Goal: Task Accomplishment & Management: Use online tool/utility

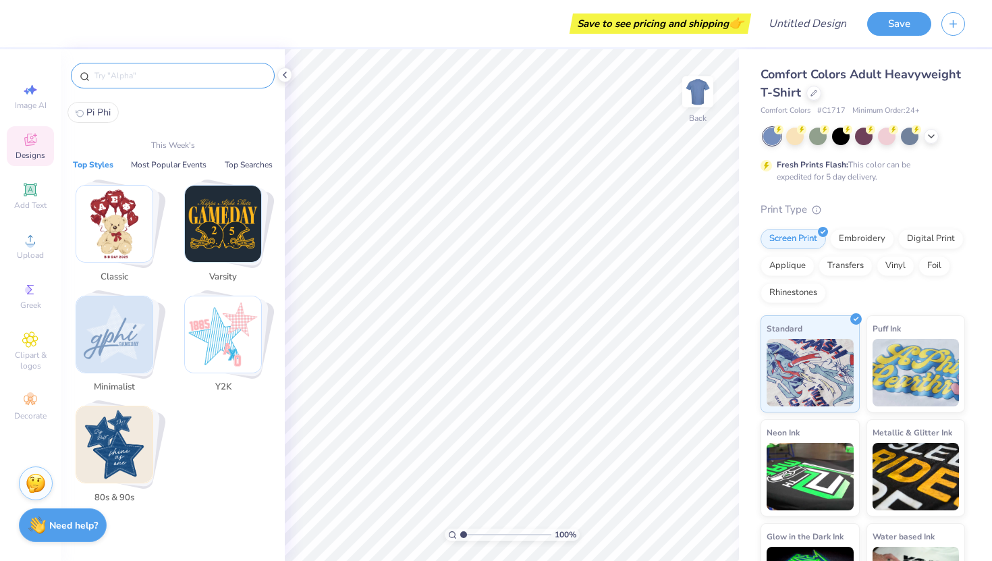
click at [134, 78] on input "text" at bounding box center [179, 75] width 173 height 13
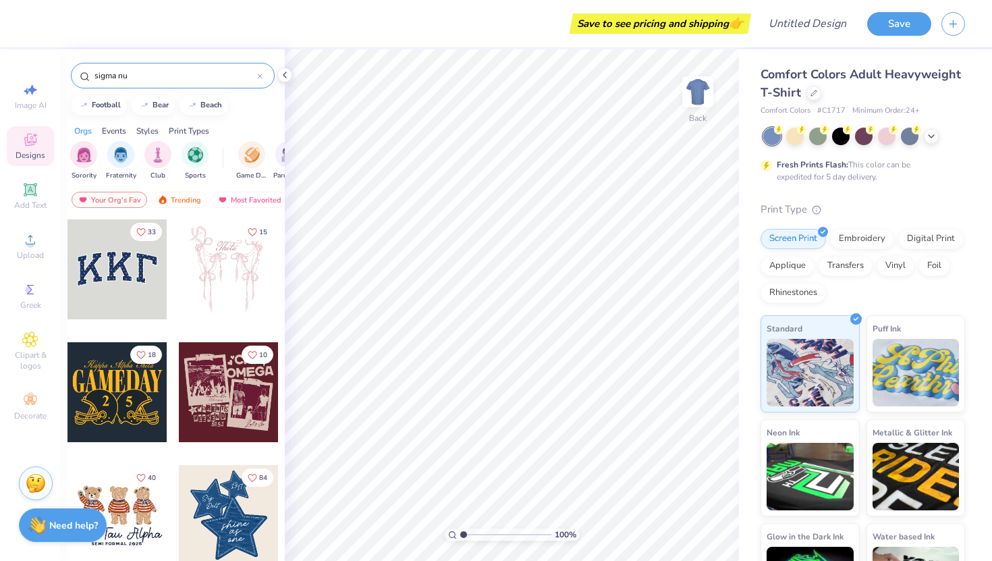
type input "sigma nu"
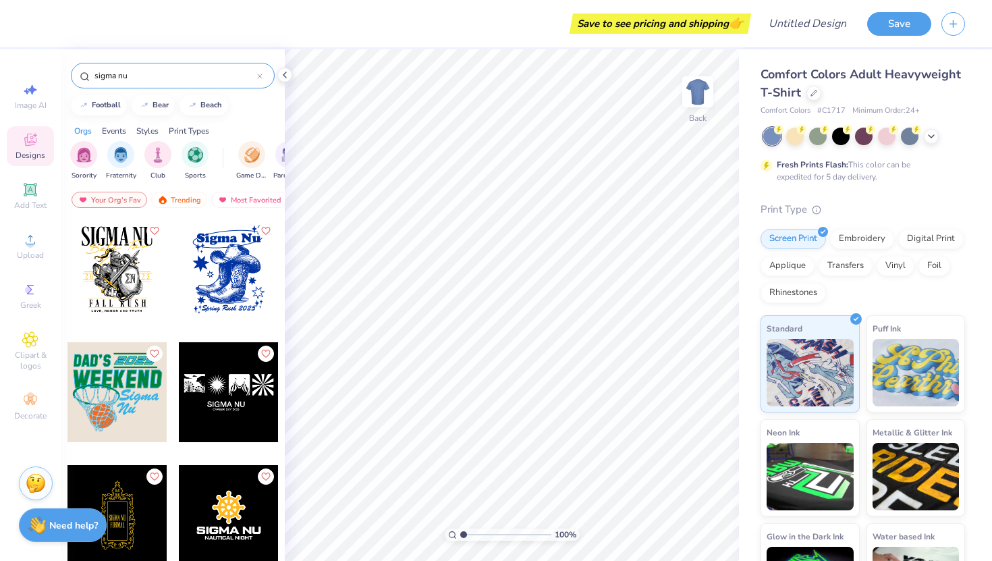
click at [116, 279] on div at bounding box center [117, 269] width 100 height 100
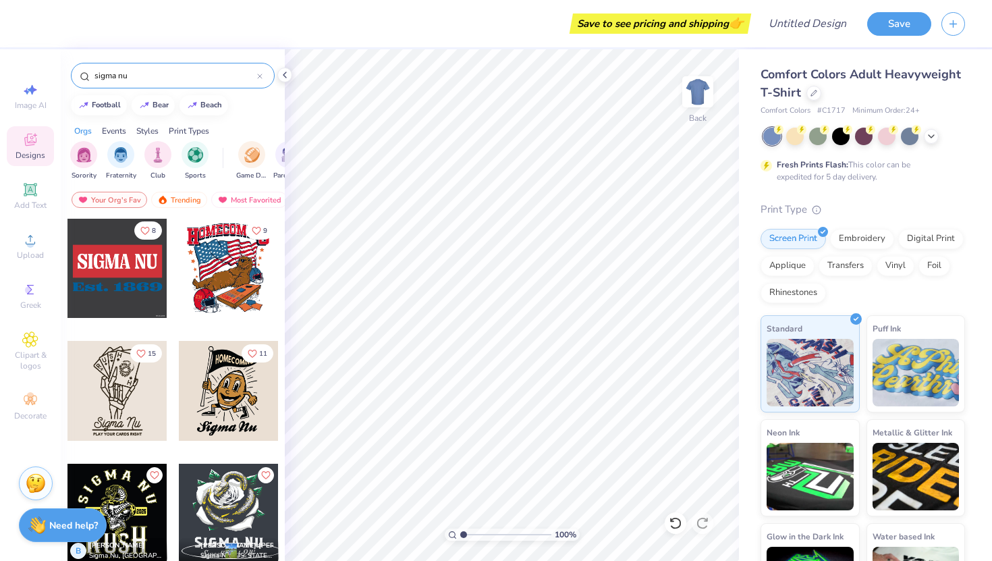
scroll to position [3241, 0]
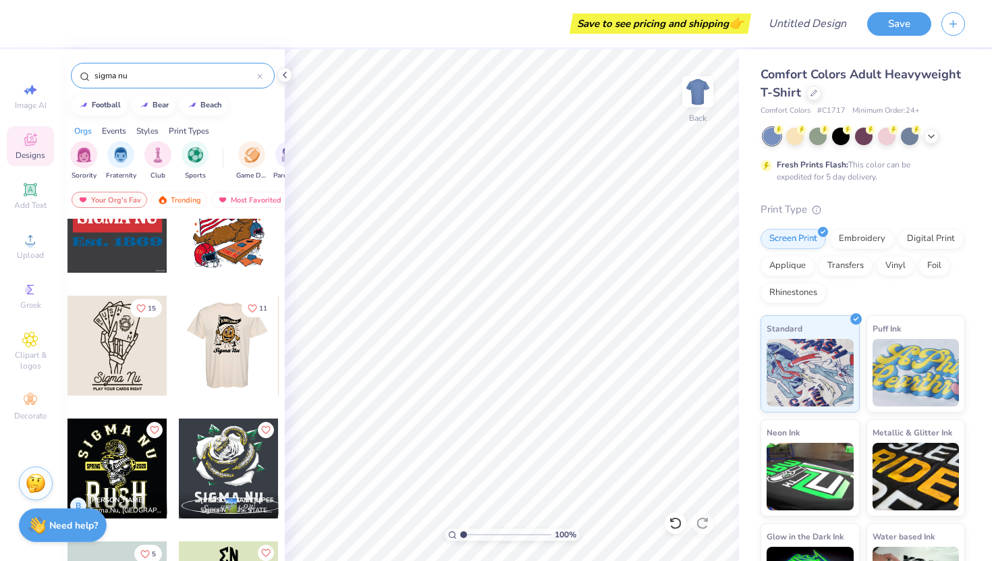
click at [217, 369] on div at bounding box center [229, 346] width 300 height 100
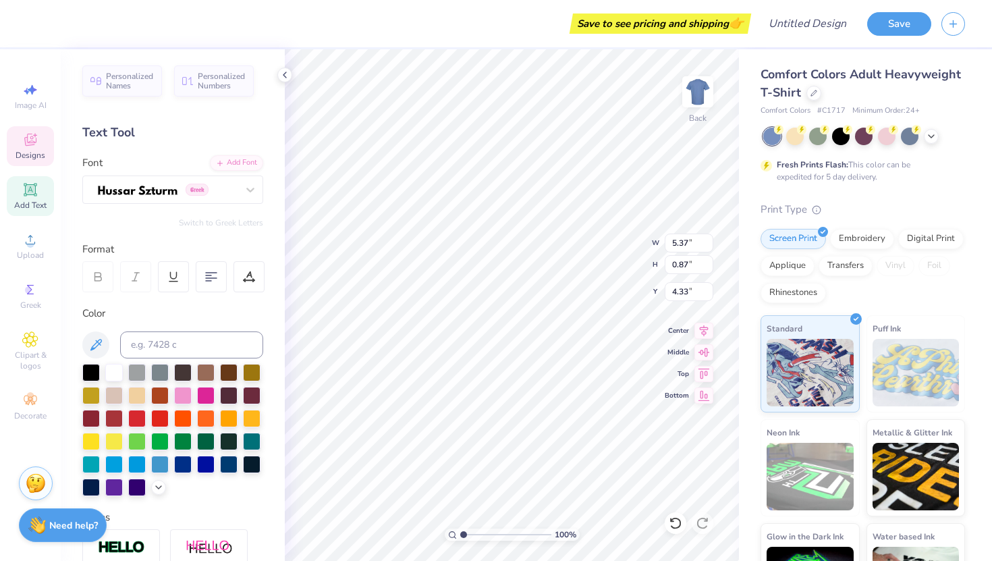
scroll to position [0, 2]
type input "8.51"
type input "8.52"
type input "3.00"
type input "5.37"
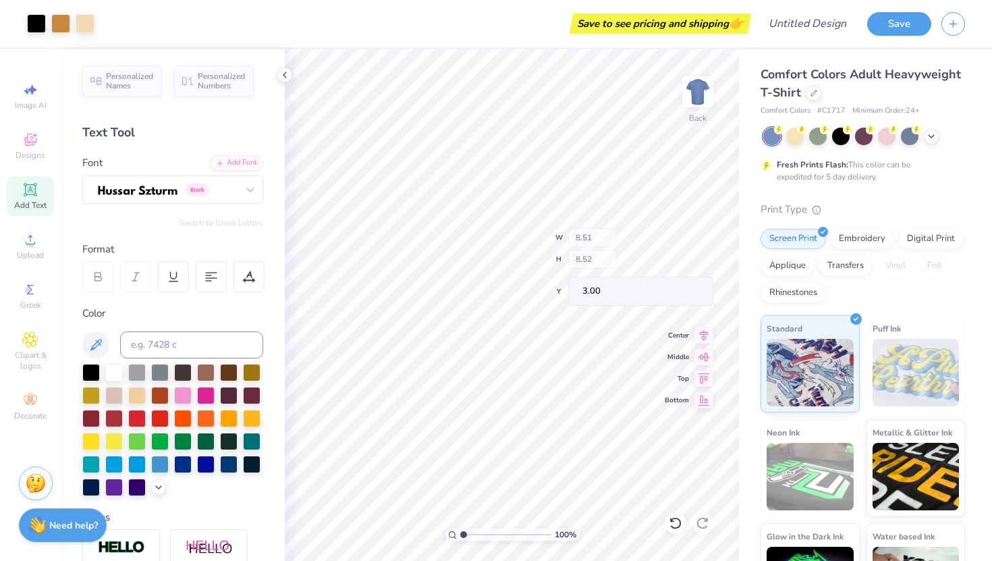
type input "0.87"
type input "4.33"
type textarea "H"
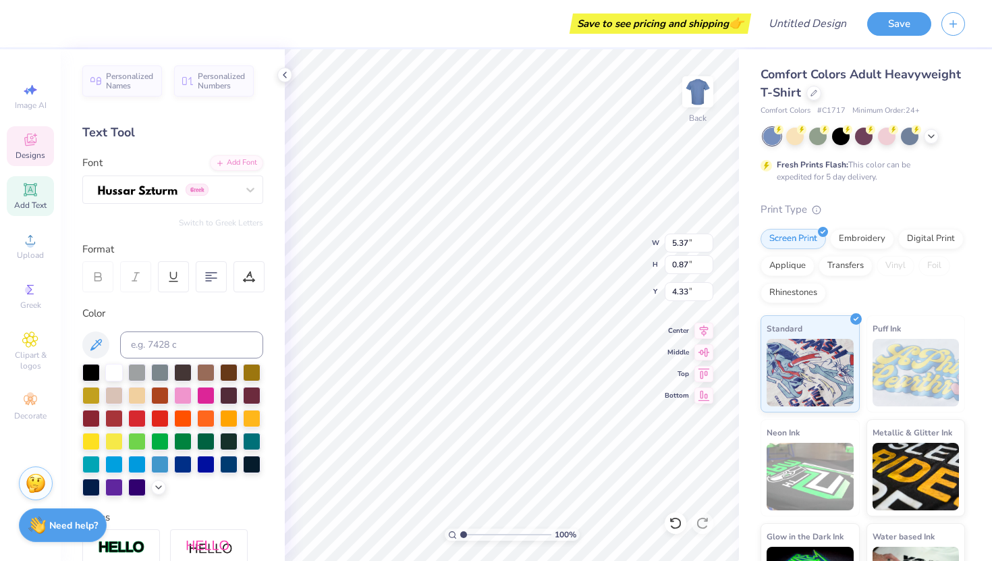
type textarea "FAMILY WEEKEND"
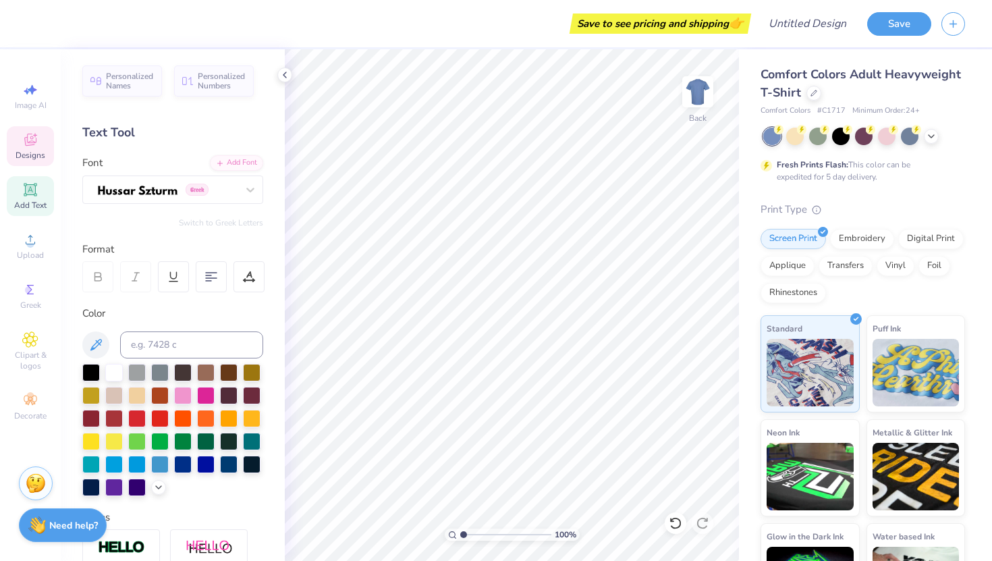
click at [28, 150] on span "Designs" at bounding box center [31, 155] width 30 height 11
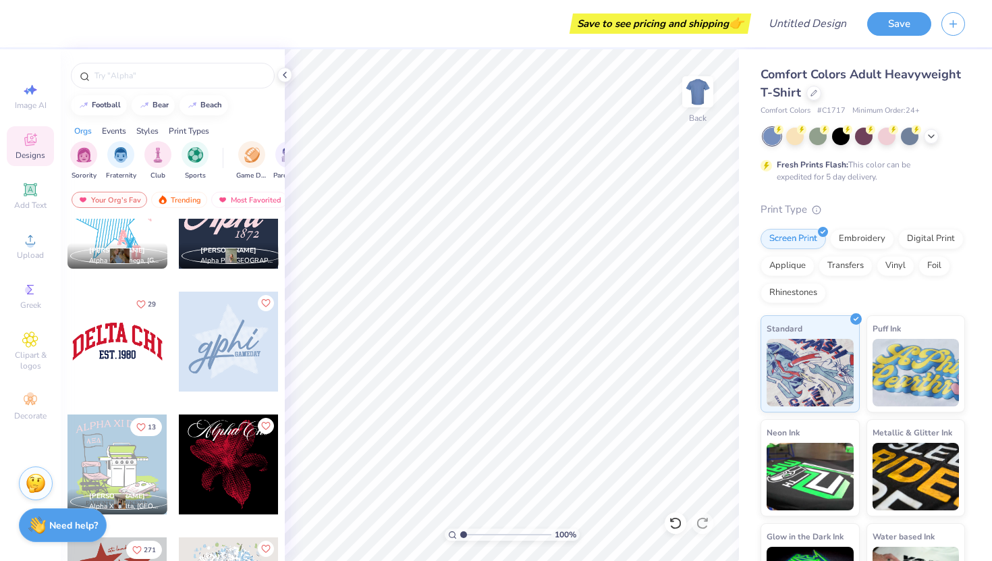
scroll to position [1056, 0]
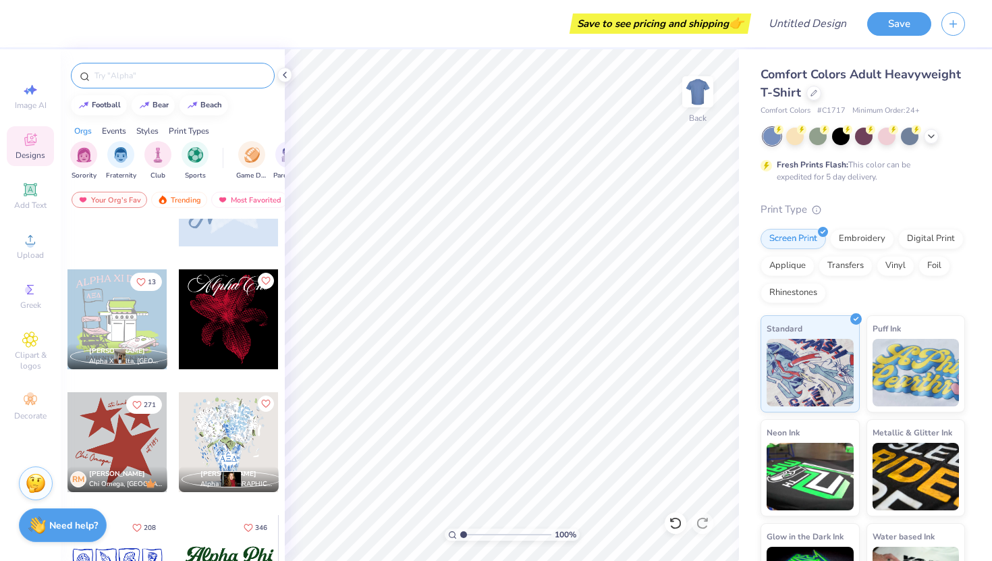
click at [148, 74] on input "text" at bounding box center [179, 75] width 173 height 13
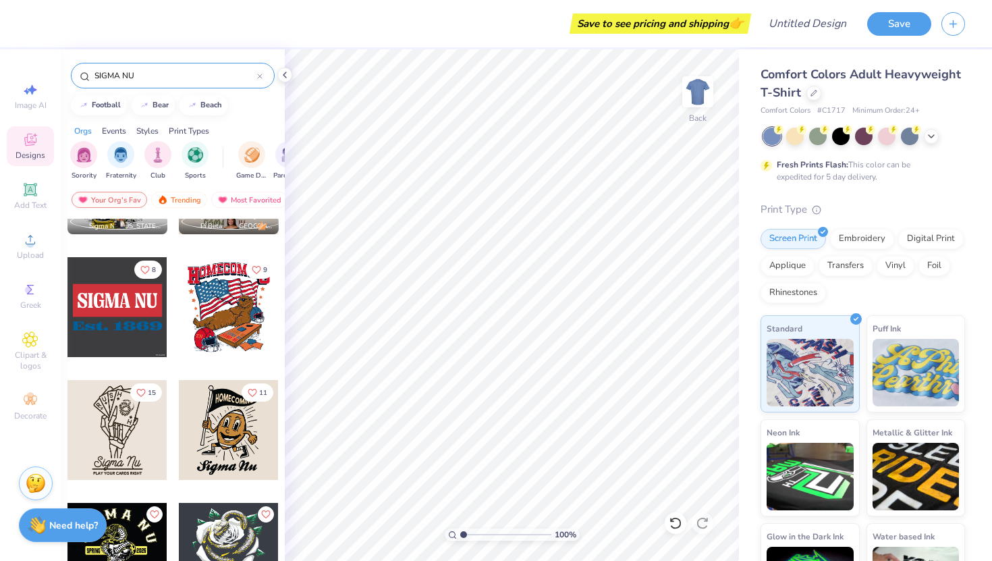
scroll to position [2789, 0]
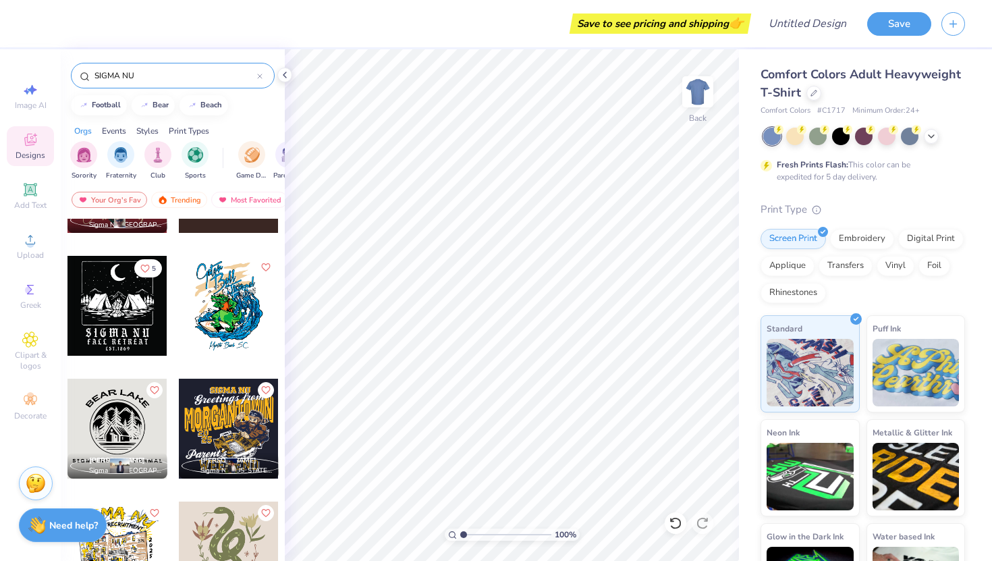
type input "SIGMA NU"
drag, startPoint x: 163, startPoint y: 67, endPoint x: 65, endPoint y: 67, distance: 97.9
click at [65, 67] on div "SIGMA NU" at bounding box center [173, 72] width 224 height 46
drag, startPoint x: 132, startPoint y: 70, endPoint x: 77, endPoint y: 70, distance: 55.4
click at [77, 70] on div "SIGMA NU" at bounding box center [173, 76] width 204 height 26
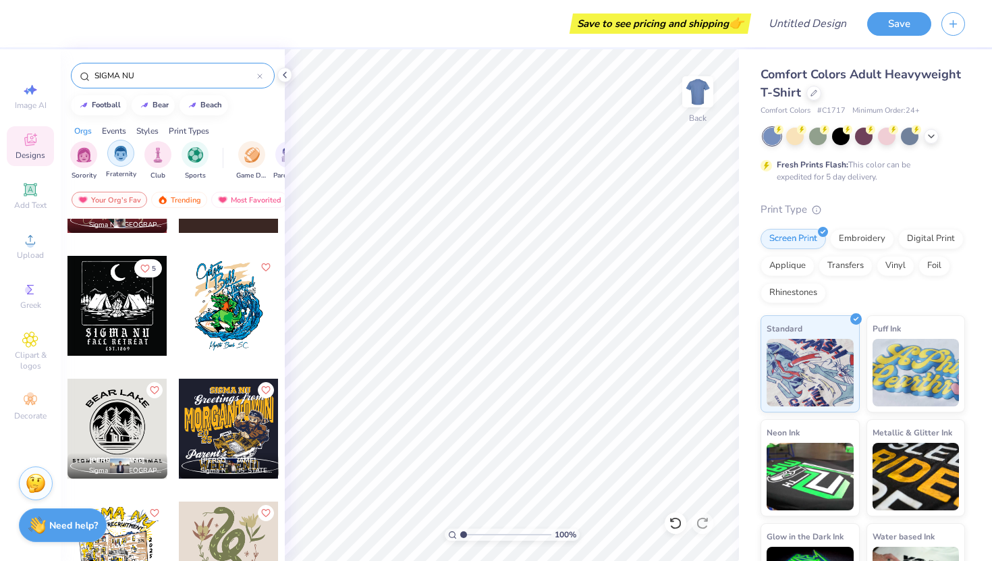
click at [119, 151] on img "filter for Fraternity" at bounding box center [120, 154] width 15 height 16
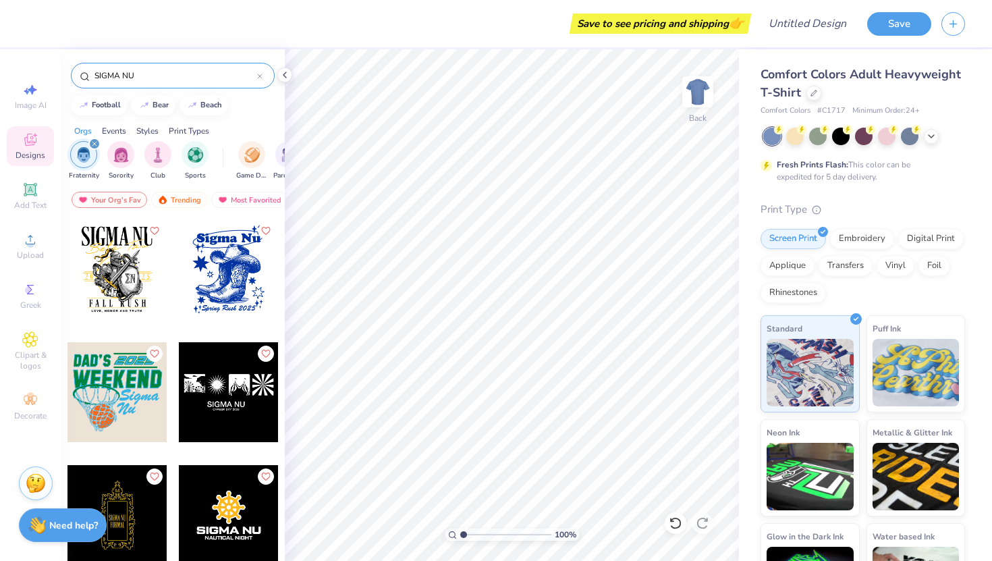
drag, startPoint x: 175, startPoint y: 82, endPoint x: 55, endPoint y: 67, distance: 120.4
click at [55, 67] on div "Save to see pricing and shipping 👉 Design Title Save Image AI Designs Add Text …" at bounding box center [496, 280] width 992 height 561
